Goal: Navigation & Orientation: Find specific page/section

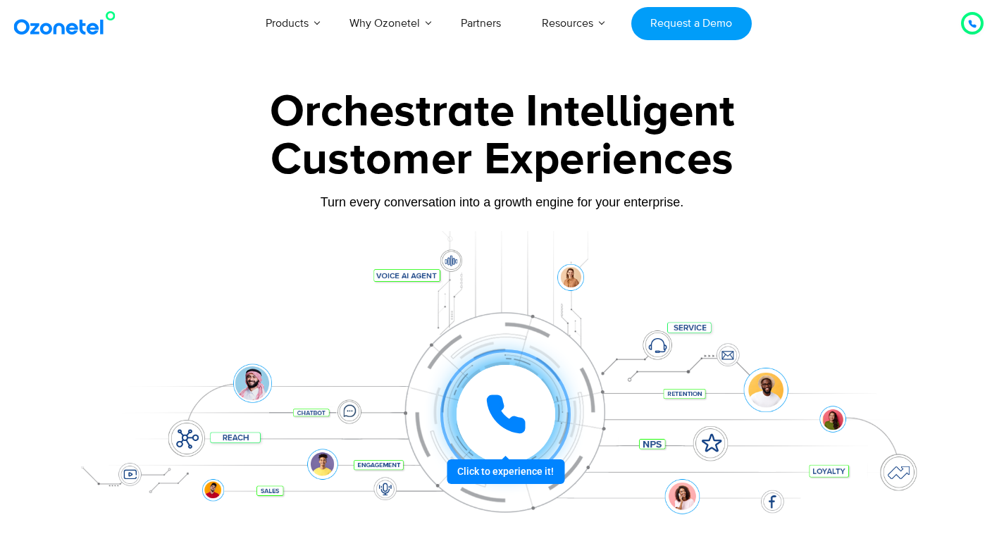
click at [977, 20] on div at bounding box center [972, 23] width 17 height 17
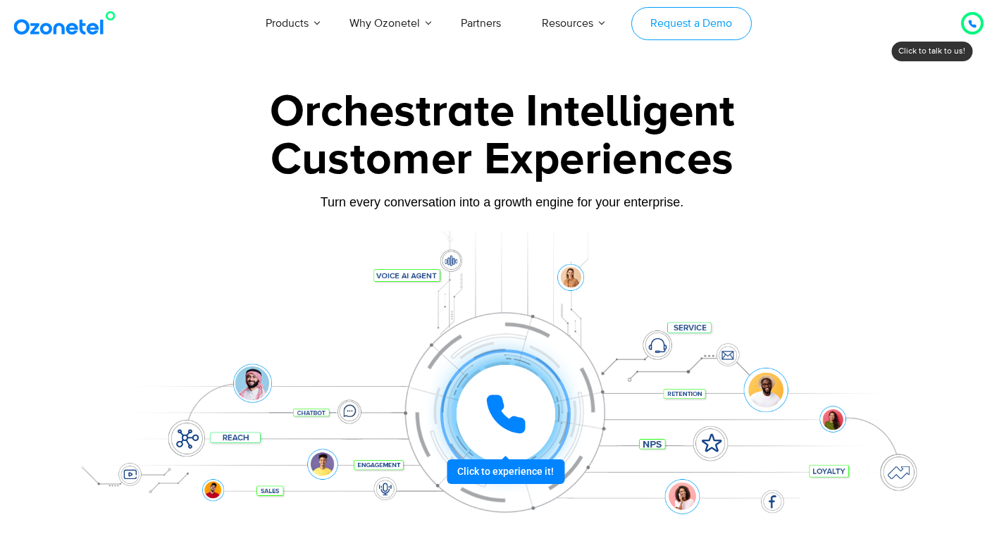
click at [701, 32] on link "Request a Demo" at bounding box center [692, 23] width 121 height 33
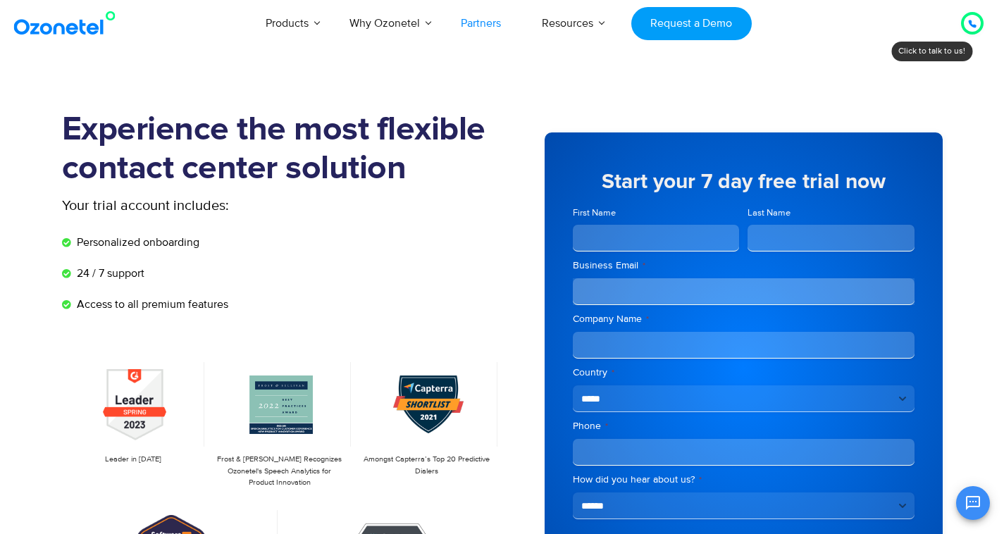
click at [493, 22] on link "Partners" at bounding box center [481, 23] width 81 height 47
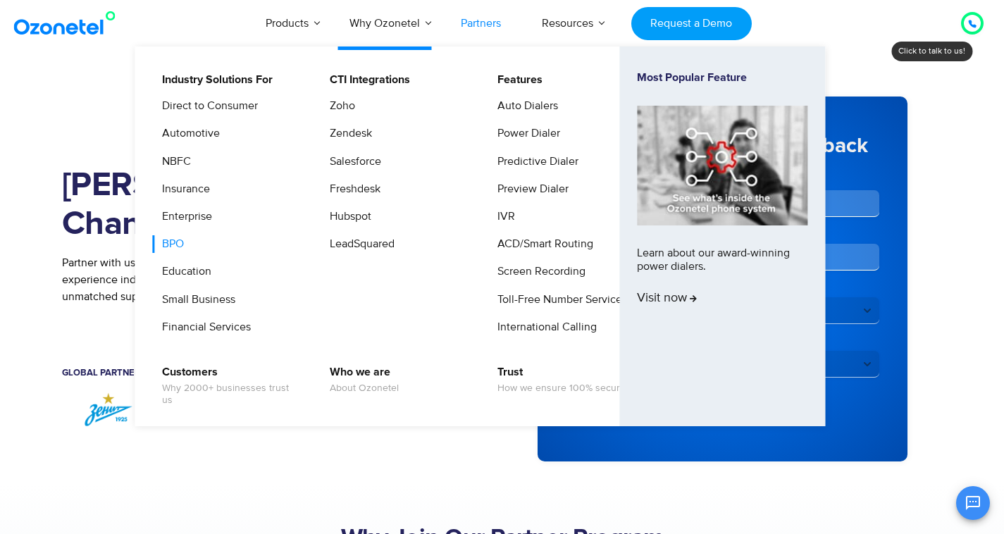
click at [176, 245] on link "BPO" at bounding box center [169, 244] width 33 height 18
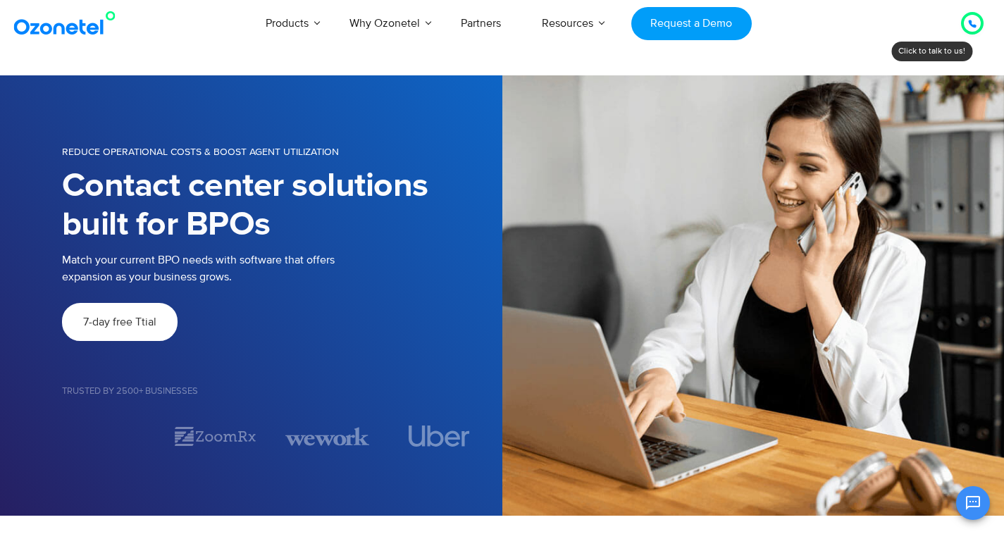
click at [72, 30] on img at bounding box center [68, 23] width 114 height 25
